Goal: Task Accomplishment & Management: Manage account settings

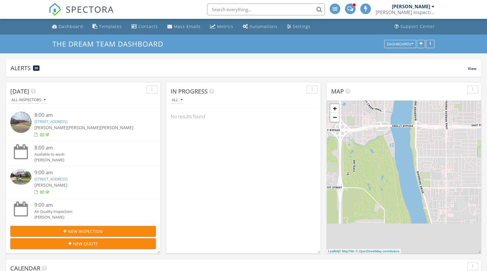
scroll to position [127, 154]
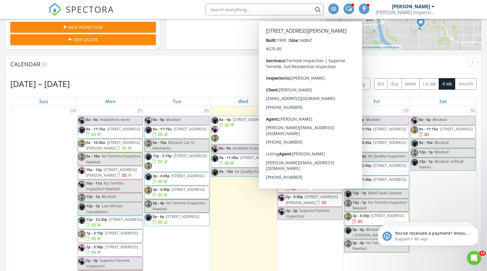
scroll to position [0, 0]
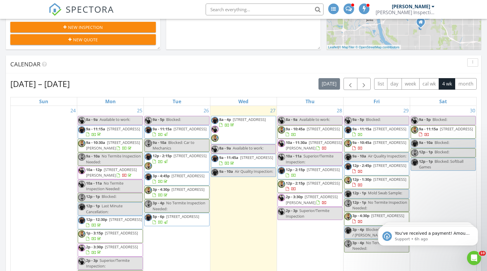
click at [292, 68] on div "Calendar" at bounding box center [239, 64] width 458 height 9
click at [262, 82] on div "Aug 24 – Sep 20, 2025 today list day week cal wk 4 wk month" at bounding box center [243, 84] width 467 height 12
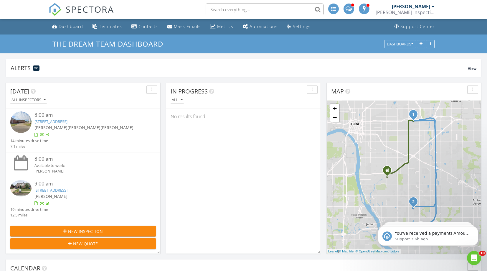
click at [289, 25] on link "Settings" at bounding box center [299, 26] width 28 height 11
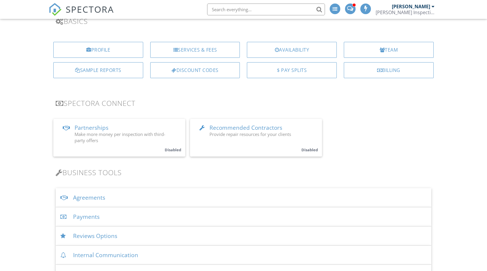
scroll to position [50, 0]
click at [83, 216] on div "Payments" at bounding box center [244, 216] width 376 height 19
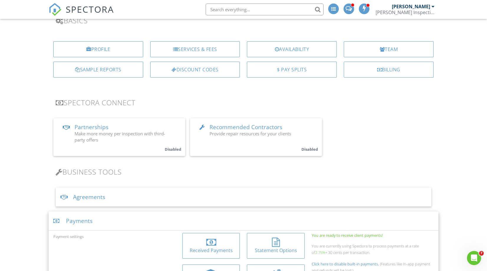
click at [206, 244] on div at bounding box center [211, 242] width 10 height 9
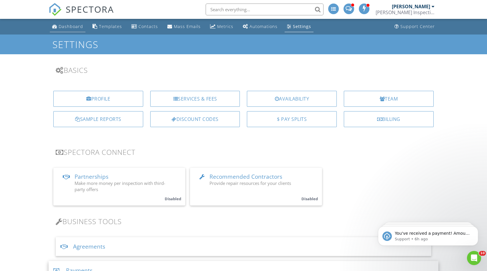
click at [66, 28] on div "Dashboard" at bounding box center [71, 27] width 24 height 6
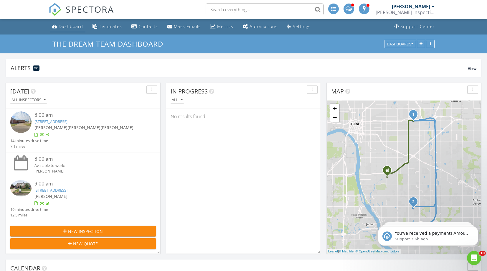
click at [78, 27] on div "Dashboard" at bounding box center [71, 27] width 24 height 6
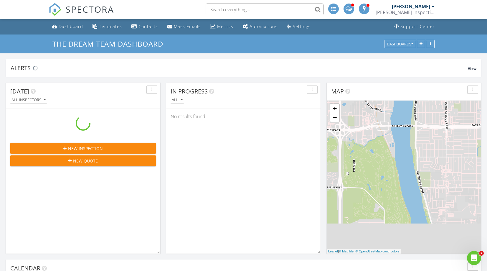
scroll to position [127, 154]
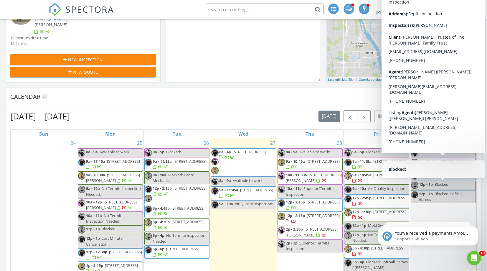
scroll to position [167, 0]
